Goal: Transaction & Acquisition: Purchase product/service

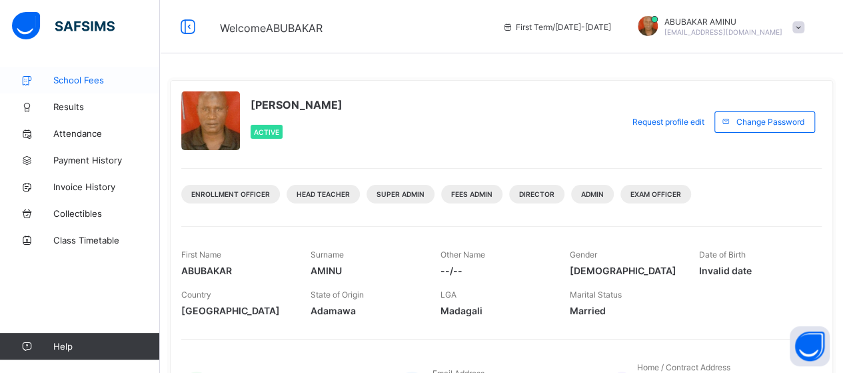
click at [96, 79] on span "School Fees" at bounding box center [106, 80] width 107 height 11
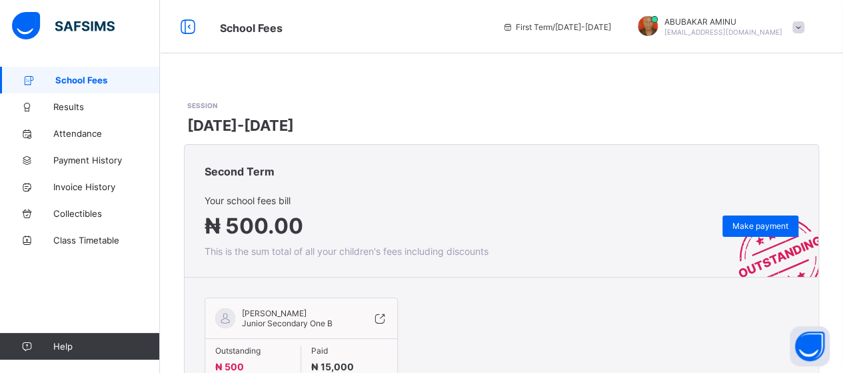
click at [805, 25] on span at bounding box center [799, 27] width 12 height 12
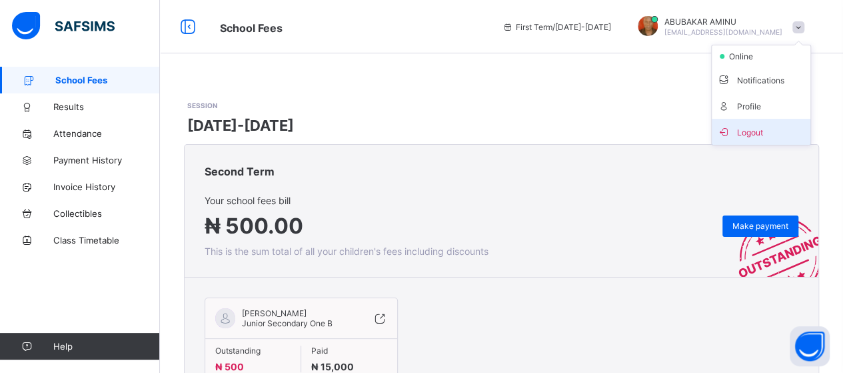
click at [759, 129] on span "Logout" at bounding box center [761, 131] width 88 height 15
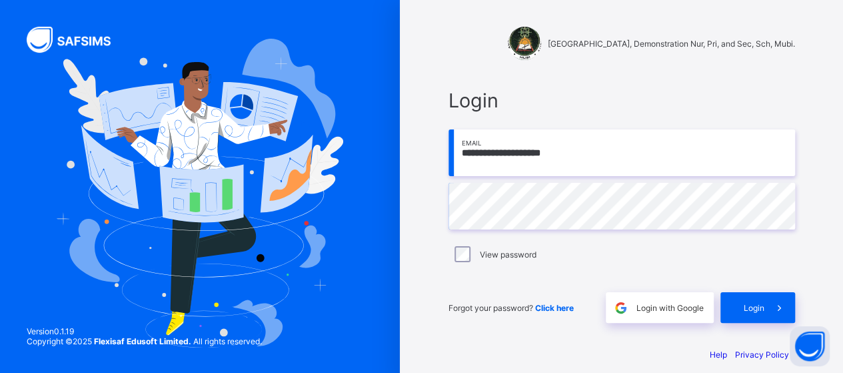
drag, startPoint x: 588, startPoint y: 149, endPoint x: 453, endPoint y: 148, distance: 134.7
click at [456, 147] on input "**********" at bounding box center [622, 152] width 347 height 47
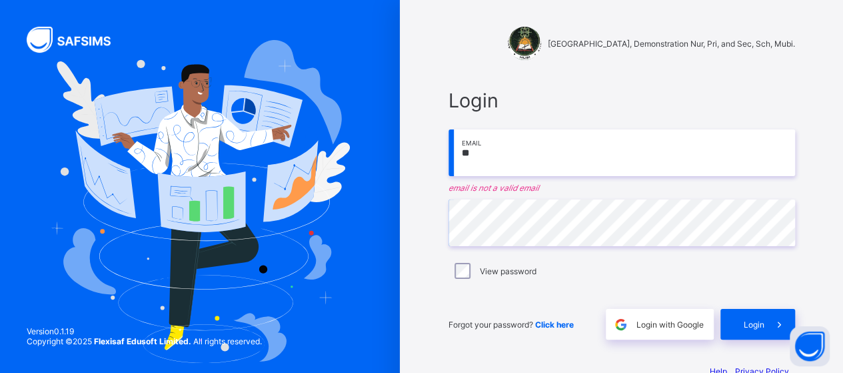
type input "**********"
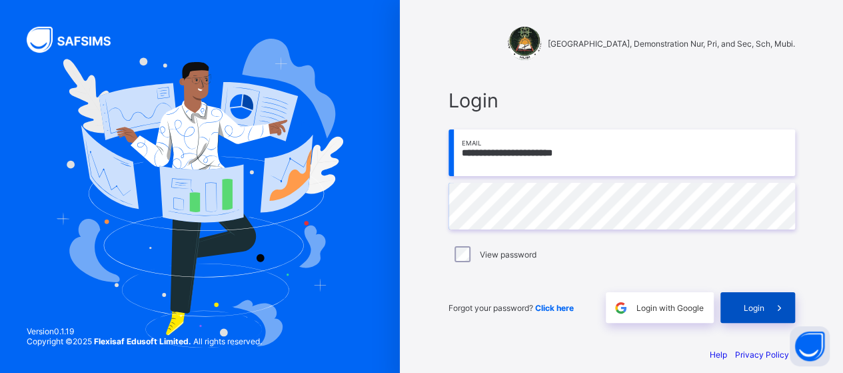
click at [752, 307] on span "Login" at bounding box center [754, 308] width 21 height 10
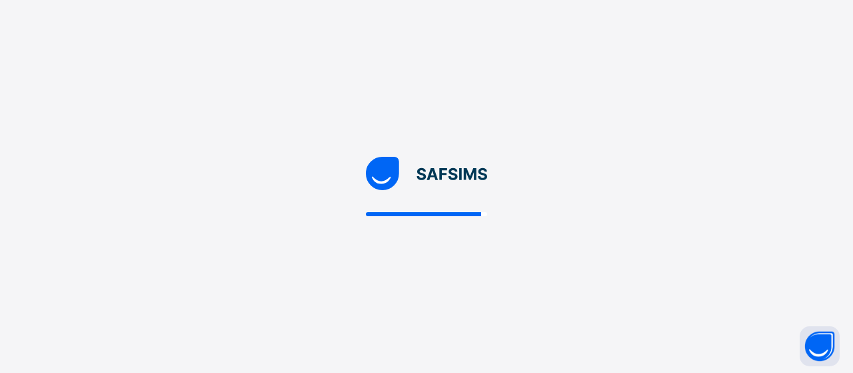
click at [549, 182] on div at bounding box center [426, 186] width 853 height 373
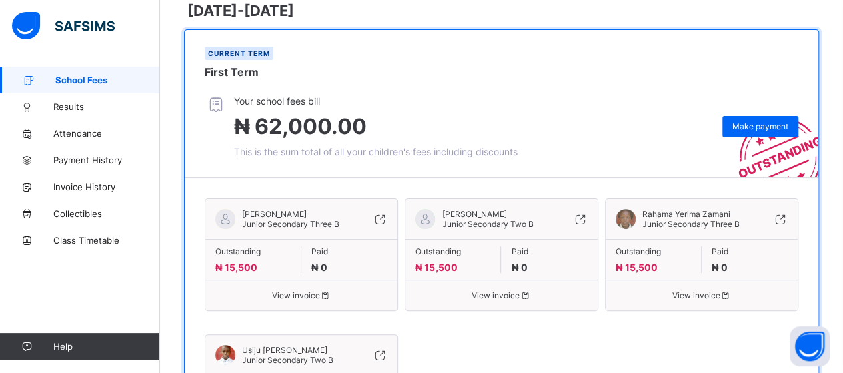
scroll to position [133, 0]
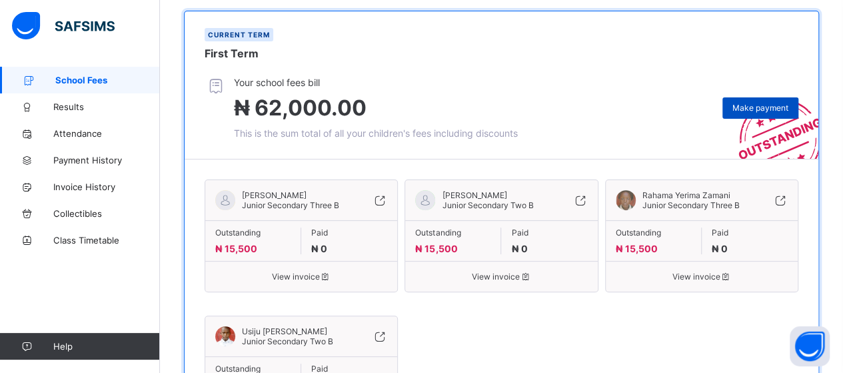
click at [747, 103] on span "Make payment" at bounding box center [761, 108] width 56 height 10
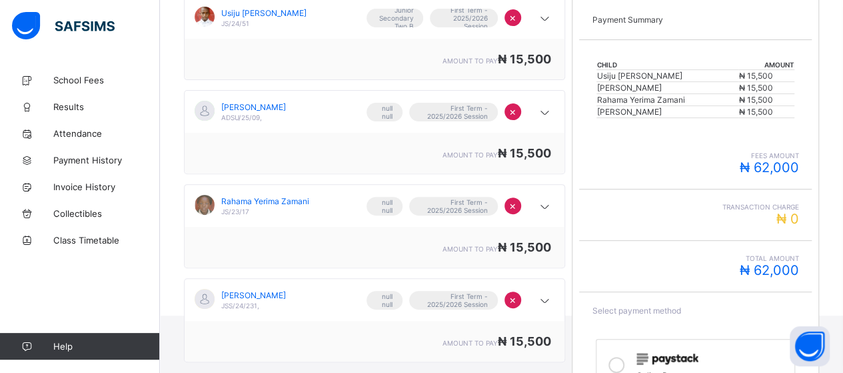
scroll to position [200, 0]
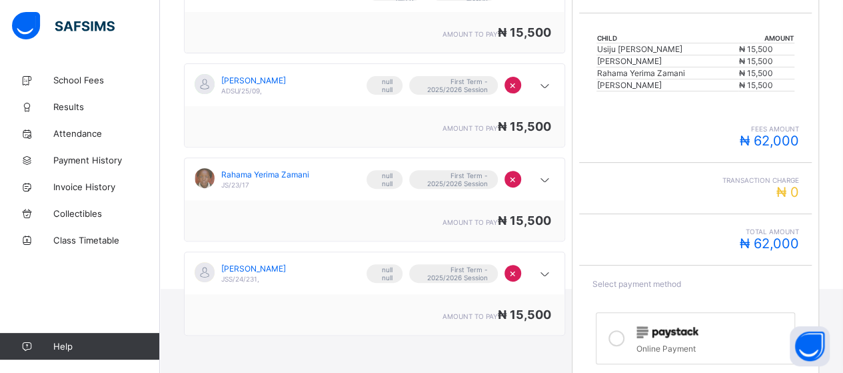
click at [619, 330] on icon at bounding box center [617, 338] width 16 height 16
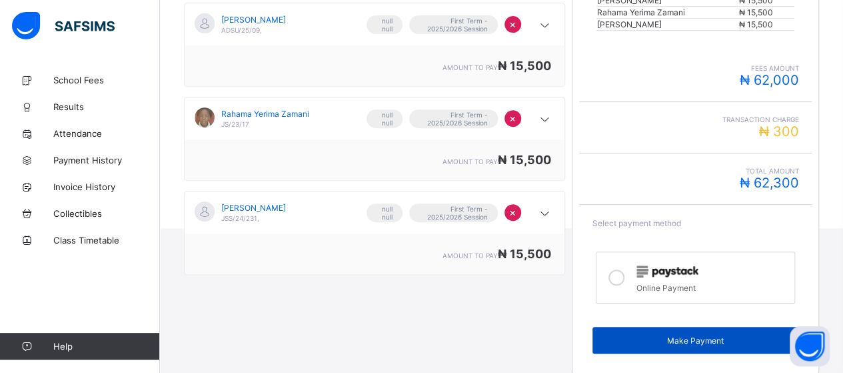
click at [656, 335] on span "Make Payment" at bounding box center [696, 340] width 187 height 10
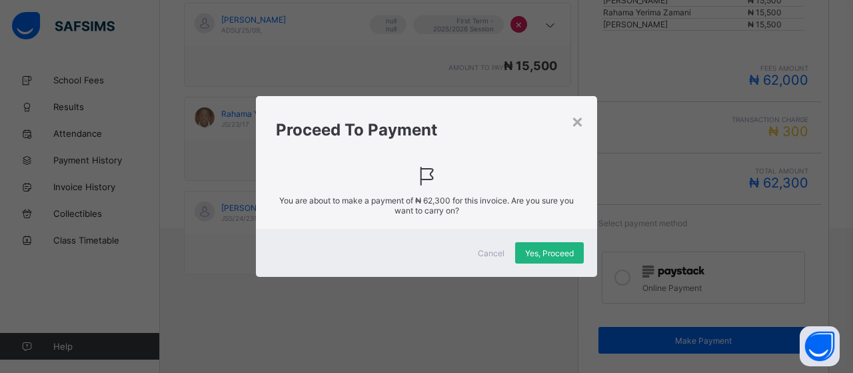
click at [551, 249] on span "Yes, Proceed" at bounding box center [549, 253] width 49 height 10
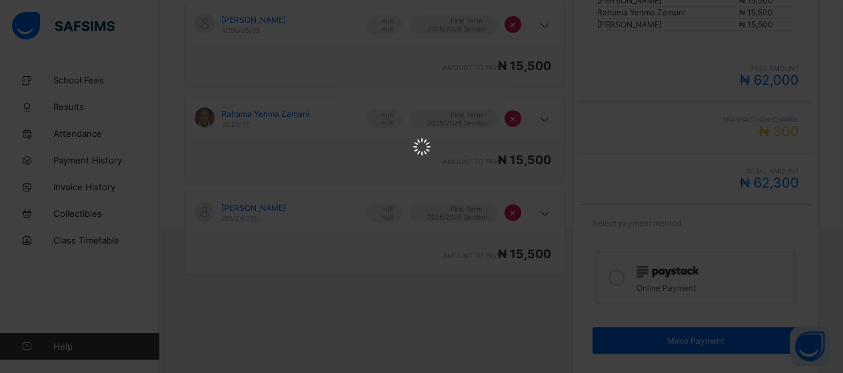
scroll to position [0, 0]
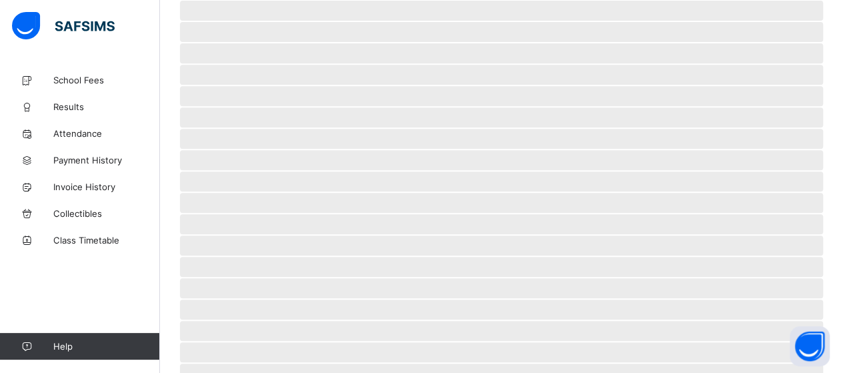
scroll to position [128, 0]
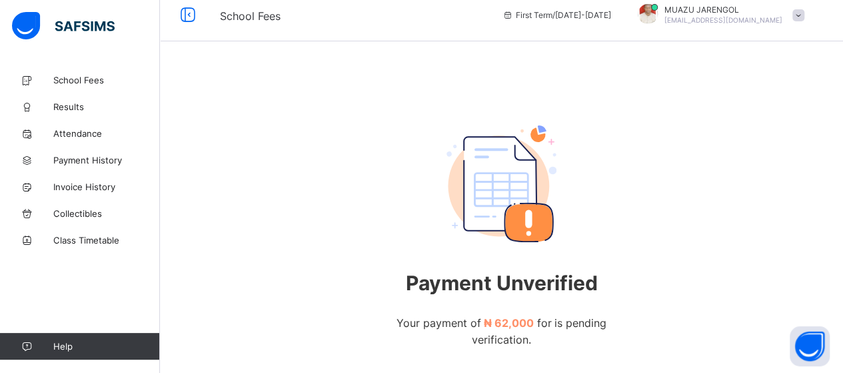
scroll to position [121, 0]
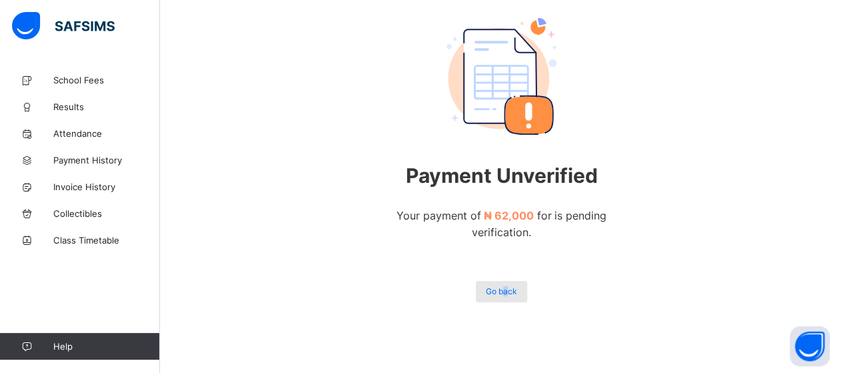
click at [509, 290] on span "Go back" at bounding box center [501, 291] width 31 height 10
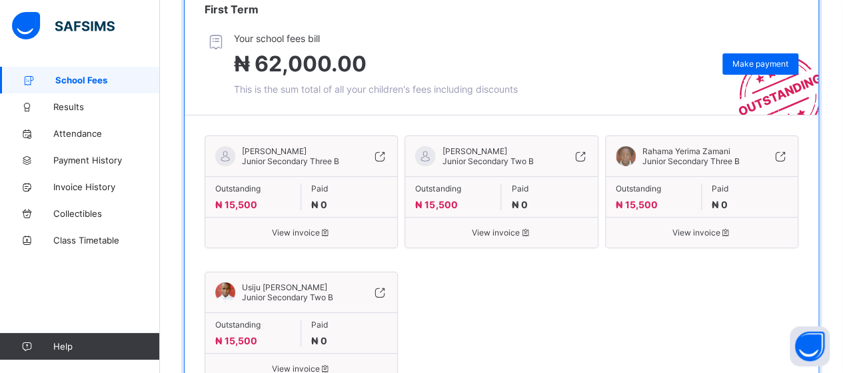
scroll to position [47, 0]
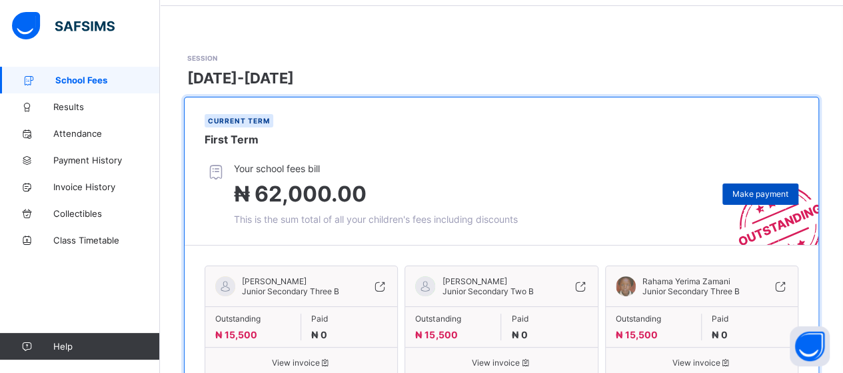
click at [764, 195] on span "Make payment" at bounding box center [761, 194] width 56 height 10
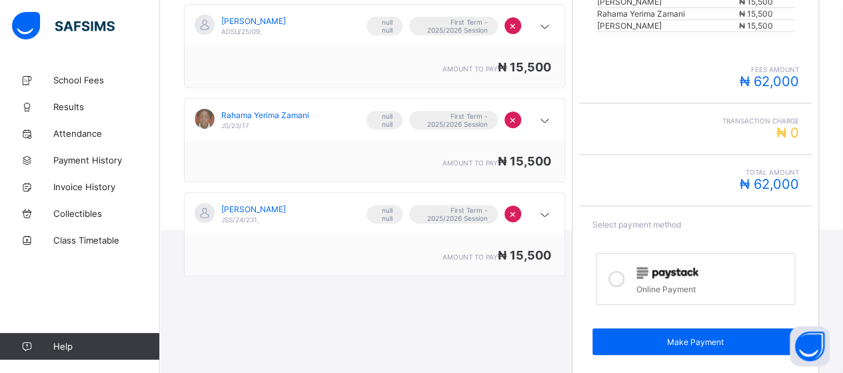
scroll to position [261, 0]
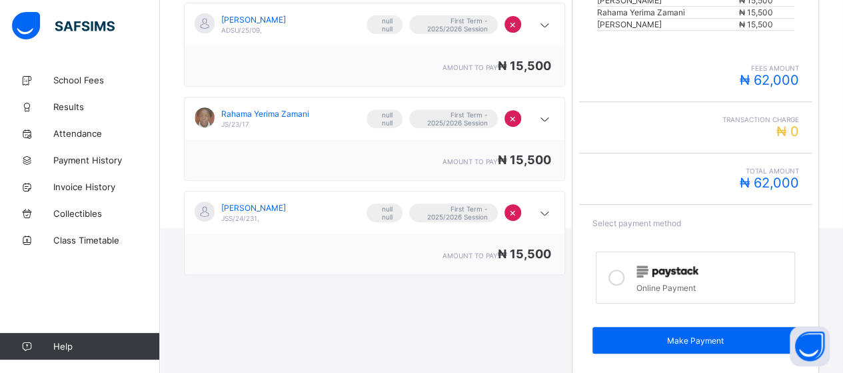
click at [621, 269] on icon at bounding box center [617, 277] width 16 height 16
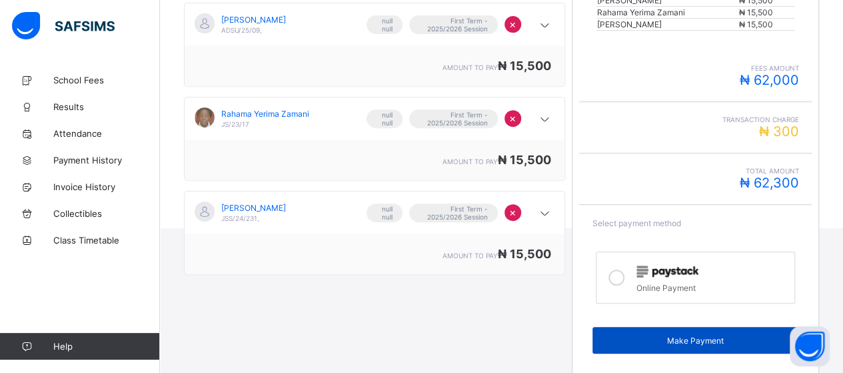
click at [664, 335] on span "Make Payment" at bounding box center [696, 340] width 187 height 10
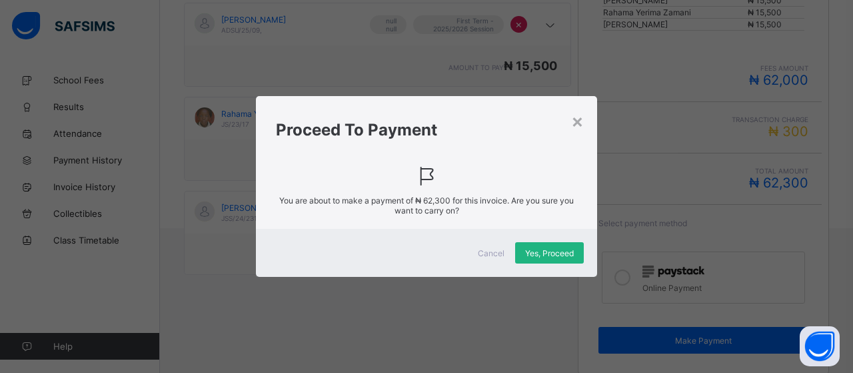
click at [555, 248] on span "Yes, Proceed" at bounding box center [549, 253] width 49 height 10
click at [551, 253] on span "Yes, Proceed" at bounding box center [549, 253] width 49 height 10
